Goal: Task Accomplishment & Management: Manage account settings

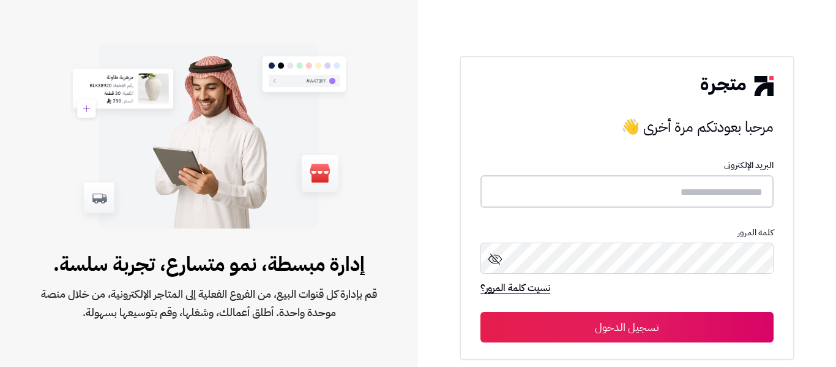
click at [739, 185] on input "text" at bounding box center [626, 191] width 293 height 32
type input "*****"
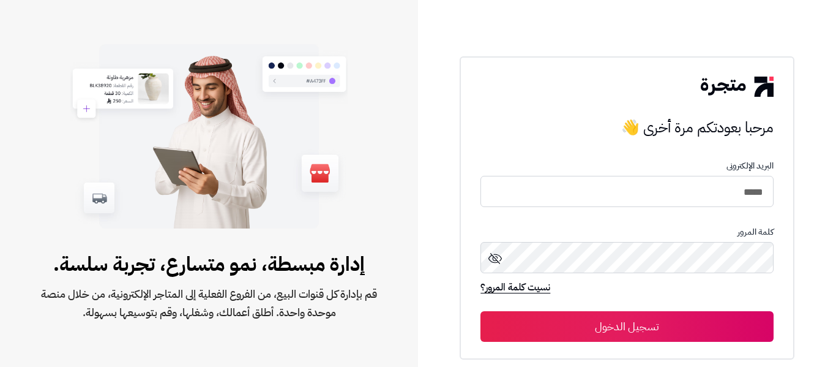
click at [647, 327] on button "تسجيل الدخول" at bounding box center [626, 326] width 293 height 31
